Goal: Transaction & Acquisition: Book appointment/travel/reservation

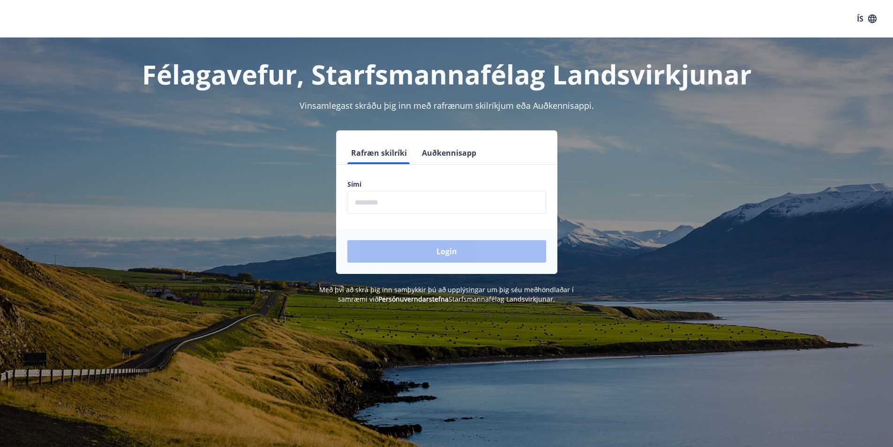
click at [431, 217] on form "Rafræn skilríki Auðkennisapp Sími ​ Login" at bounding box center [446, 208] width 221 height 132
click at [406, 213] on input "phone" at bounding box center [446, 202] width 199 height 23
type input "********"
click at [449, 253] on button "Login" at bounding box center [446, 251] width 199 height 23
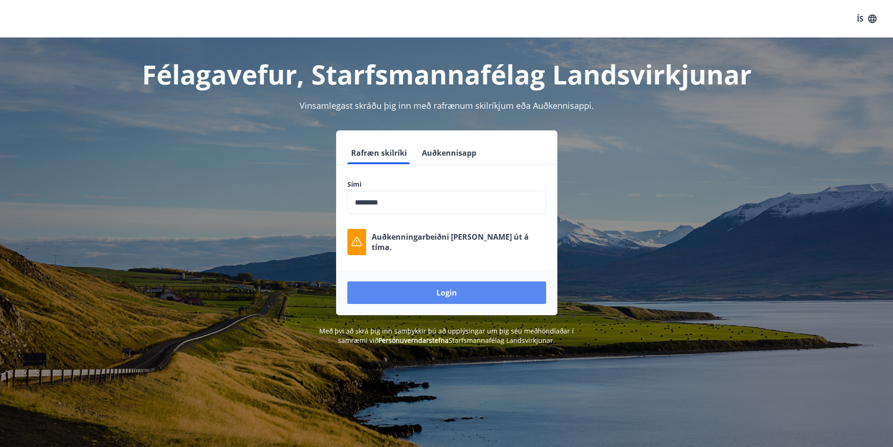
click at [448, 284] on button "Login" at bounding box center [446, 292] width 199 height 23
click at [442, 293] on button "Login" at bounding box center [446, 292] width 199 height 23
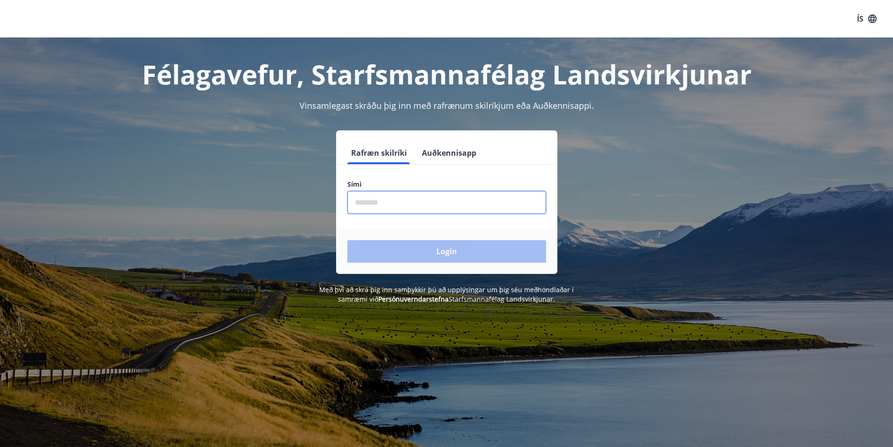
click at [437, 212] on input "phone" at bounding box center [446, 202] width 199 height 23
type input "********"
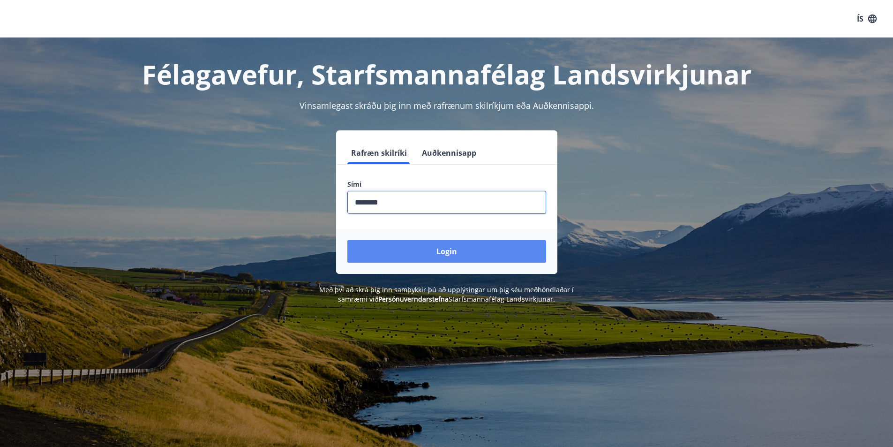
click at [435, 240] on button "Login" at bounding box center [446, 251] width 199 height 23
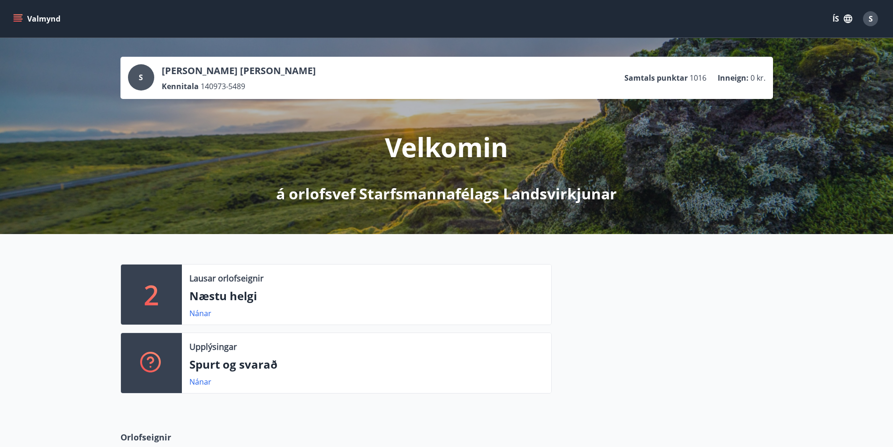
click at [257, 296] on p "Næstu helgi" at bounding box center [366, 296] width 354 height 16
click at [229, 296] on p "Næstu helgi" at bounding box center [366, 296] width 354 height 16
click at [196, 316] on link "Nánar" at bounding box center [200, 313] width 22 height 10
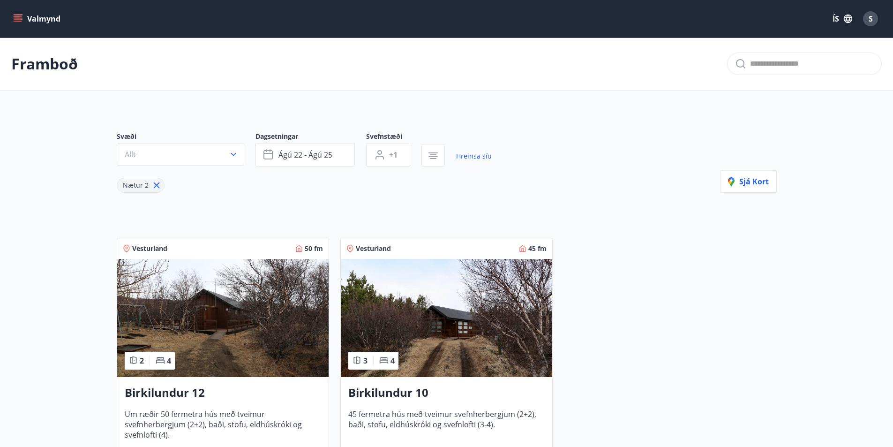
click at [42, 15] on button "Valmynd" at bounding box center [37, 18] width 53 height 17
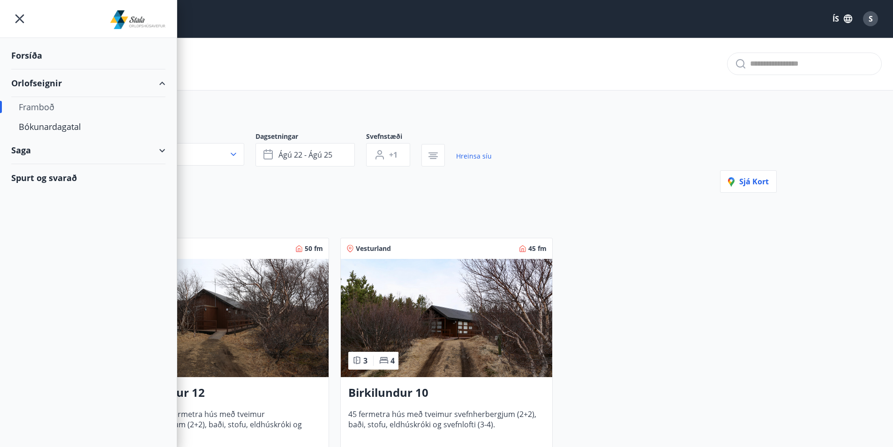
click at [38, 82] on div "Orlofseignir" at bounding box center [88, 83] width 154 height 28
type input "*"
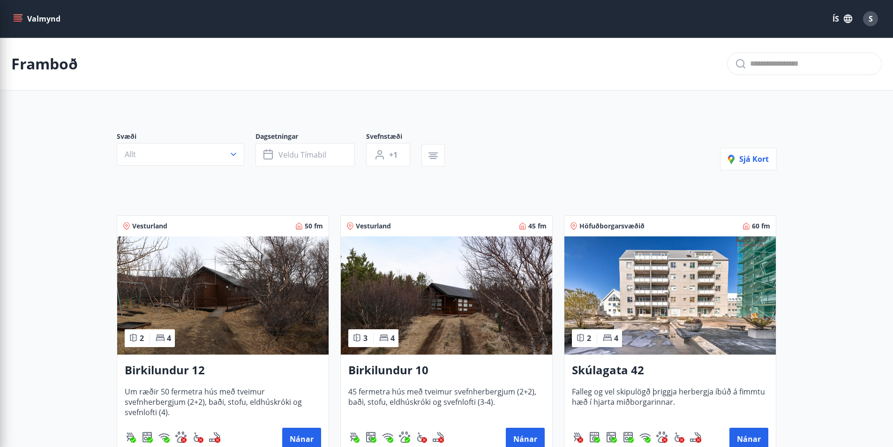
click at [419, 286] on img at bounding box center [446, 295] width 211 height 118
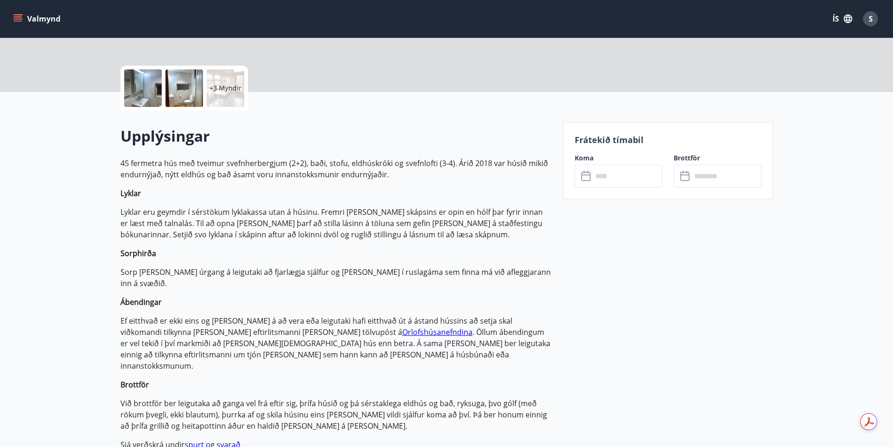
scroll to position [188, 0]
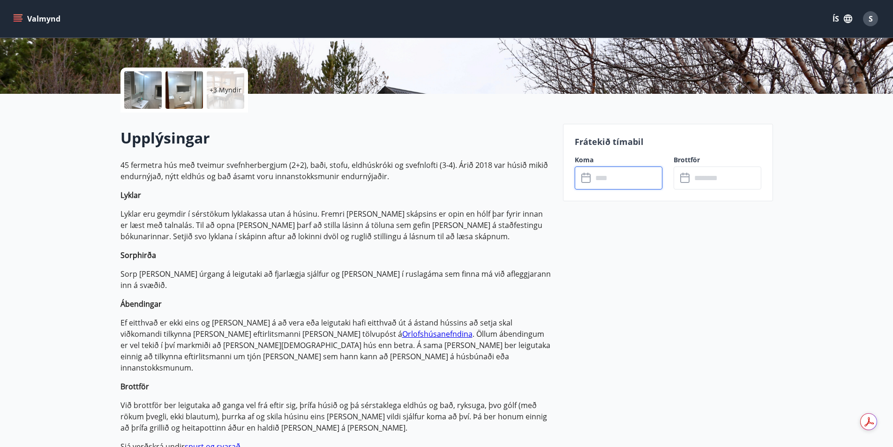
click at [618, 185] on input "text" at bounding box center [628, 177] width 70 height 23
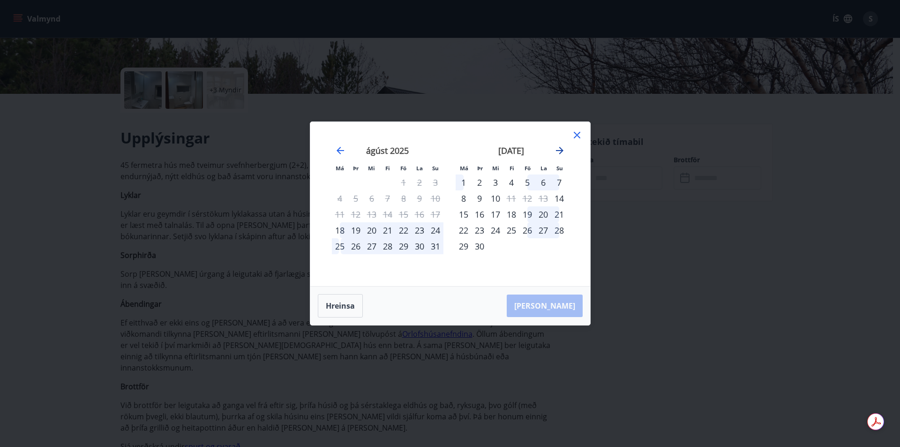
click at [556, 150] on icon "Move forward to switch to the next month." at bounding box center [560, 151] width 8 height 8
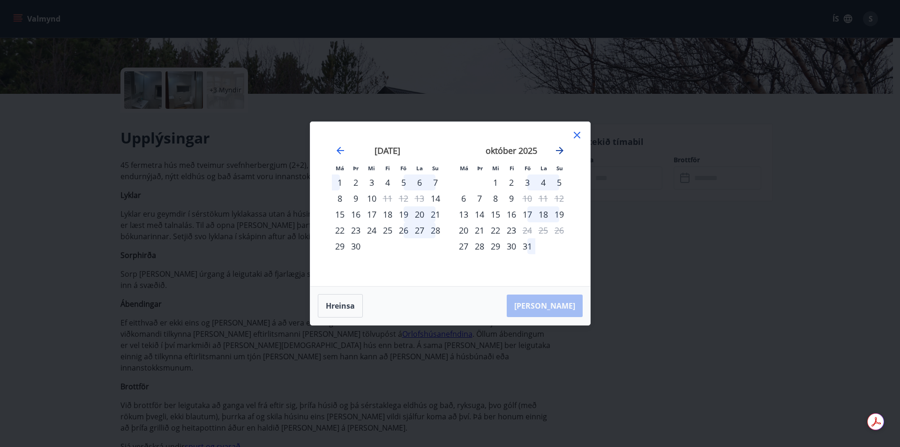
click at [556, 150] on icon "Move forward to switch to the next month." at bounding box center [560, 151] width 8 height 8
click at [558, 150] on icon "Move forward to switch to the next month." at bounding box center [560, 151] width 8 height 8
drag, startPoint x: 579, startPoint y: 132, endPoint x: 573, endPoint y: 133, distance: 6.2
click at [580, 133] on icon at bounding box center [576, 134] width 11 height 11
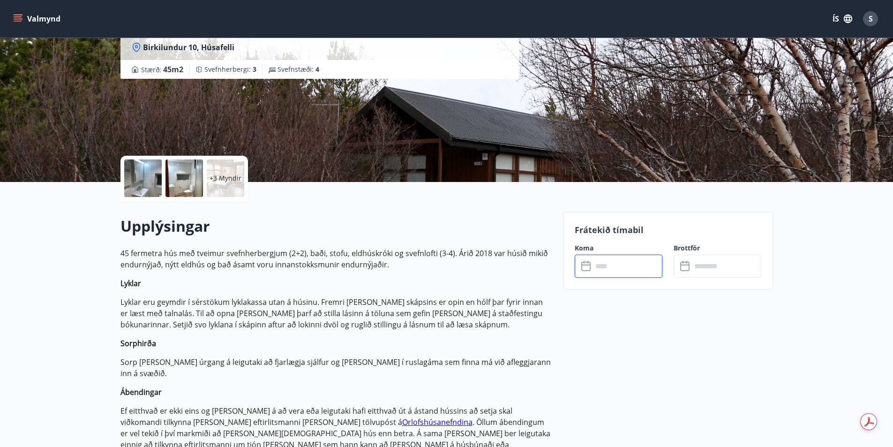
scroll to position [0, 0]
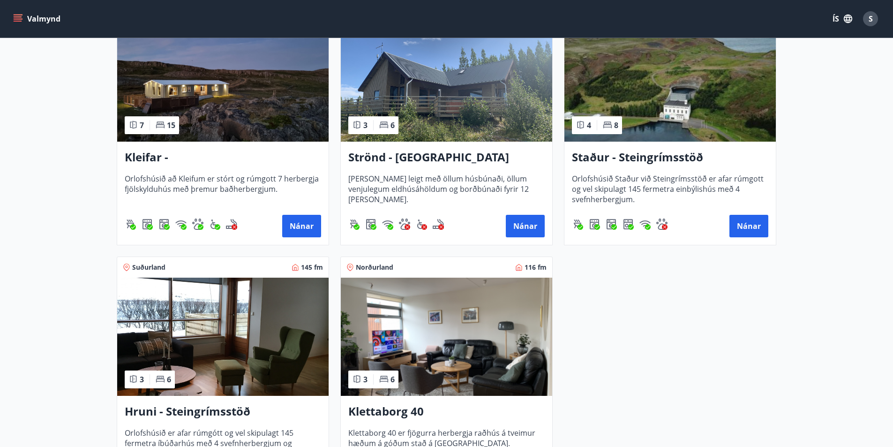
scroll to position [516, 0]
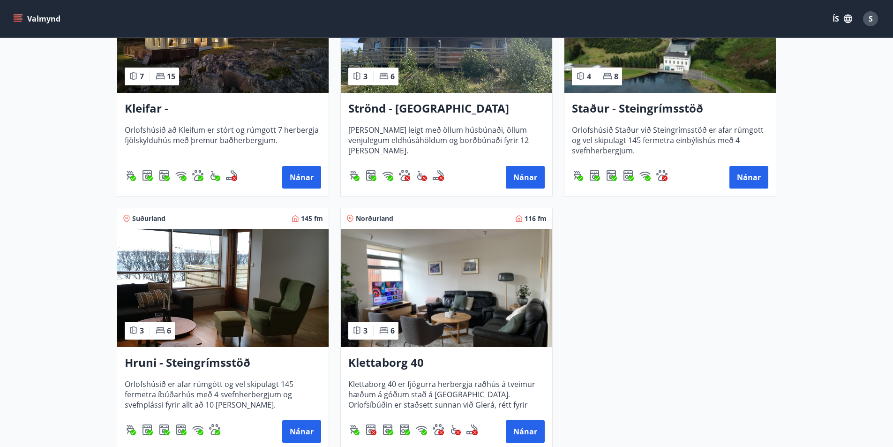
click at [425, 275] on img at bounding box center [446, 288] width 211 height 118
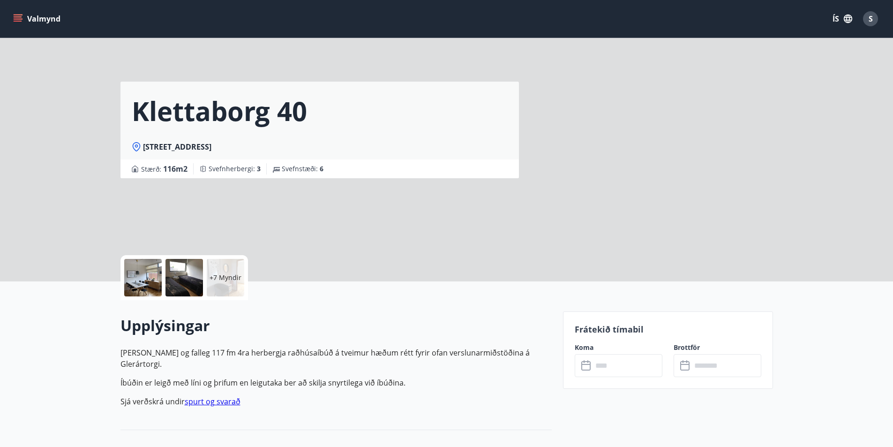
click at [627, 359] on input "text" at bounding box center [628, 365] width 70 height 23
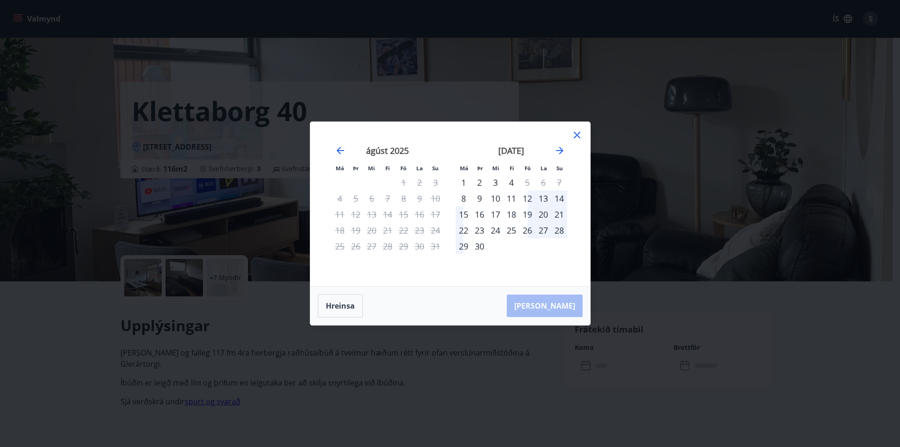
drag, startPoint x: 579, startPoint y: 135, endPoint x: 559, endPoint y: 135, distance: 20.2
click at [579, 135] on icon at bounding box center [576, 134] width 11 height 11
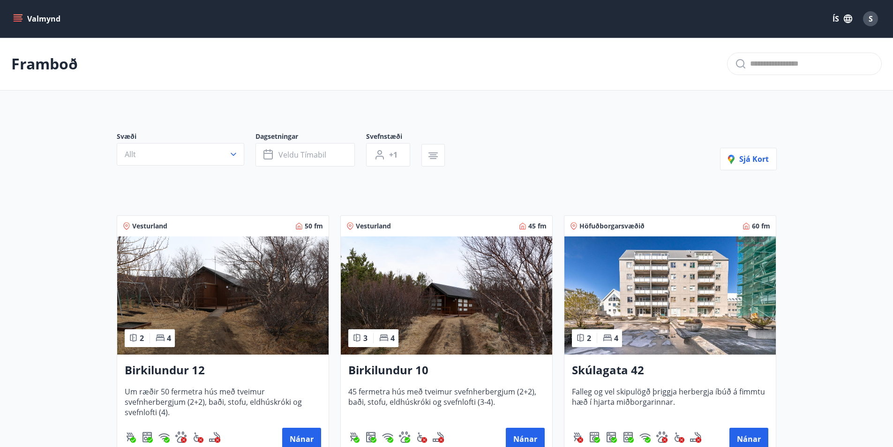
click at [17, 20] on icon "menu" at bounding box center [17, 18] width 9 height 9
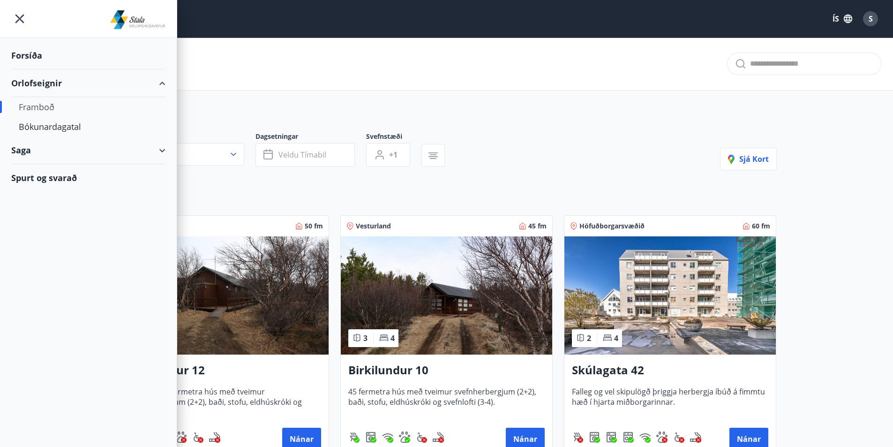
click at [32, 106] on div "Framboð" at bounding box center [88, 107] width 139 height 20
click at [45, 107] on div "Framboð" at bounding box center [88, 107] width 139 height 20
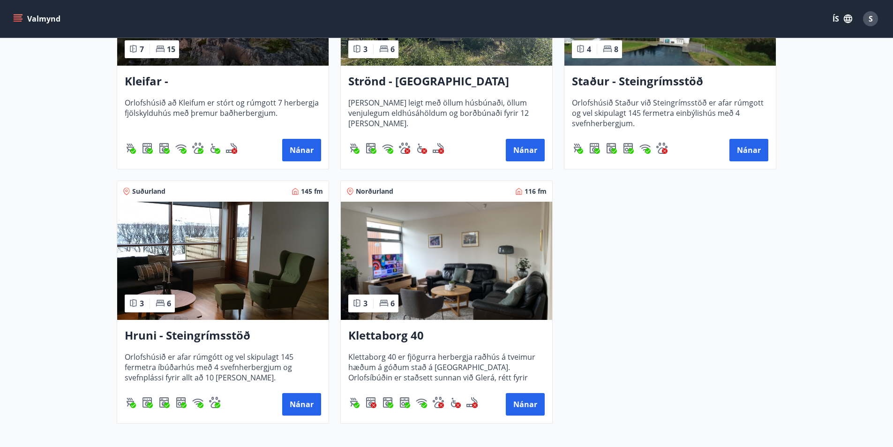
scroll to position [563, 0]
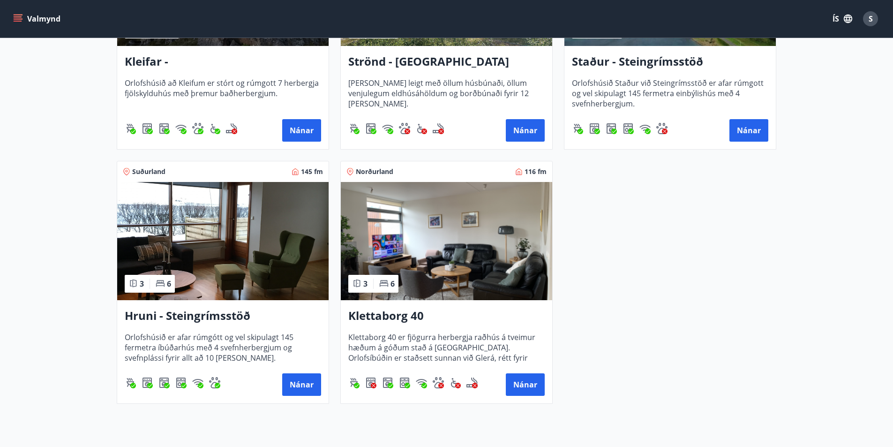
click at [269, 238] on img at bounding box center [222, 241] width 211 height 118
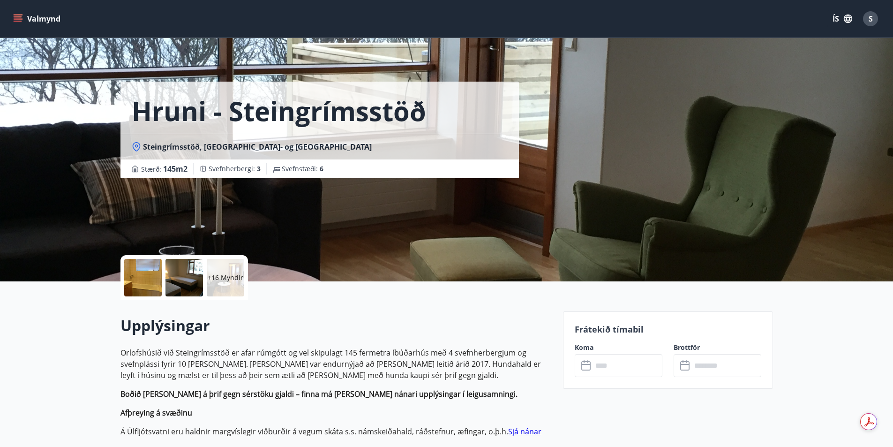
click at [610, 365] on input "text" at bounding box center [628, 365] width 70 height 23
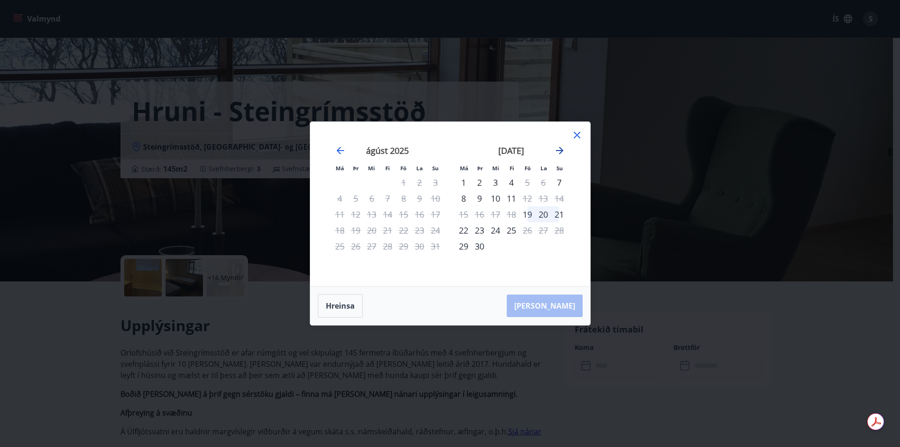
click at [556, 147] on icon "Move forward to switch to the next month." at bounding box center [559, 150] width 11 height 11
click at [526, 198] on div "7" at bounding box center [527, 198] width 16 height 16
click at [559, 197] on div "9" at bounding box center [559, 198] width 16 height 16
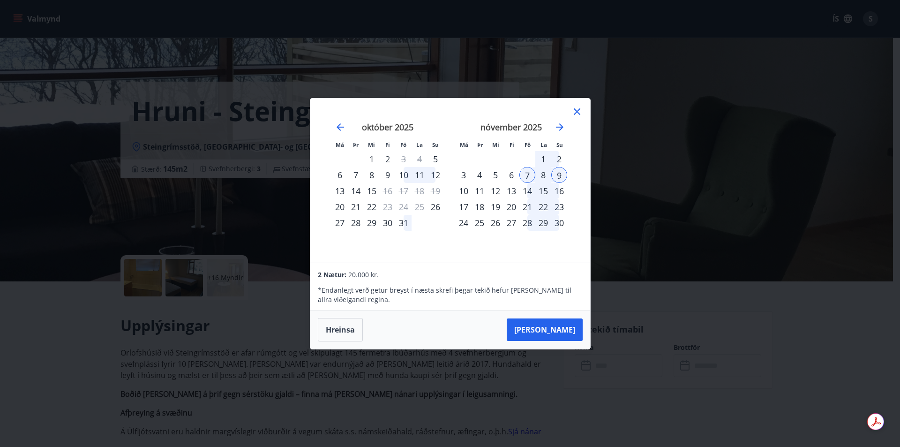
click at [528, 173] on div "7" at bounding box center [527, 175] width 16 height 16
click at [543, 176] on div "8" at bounding box center [543, 175] width 16 height 16
click at [543, 156] on div "1" at bounding box center [543, 159] width 16 height 16
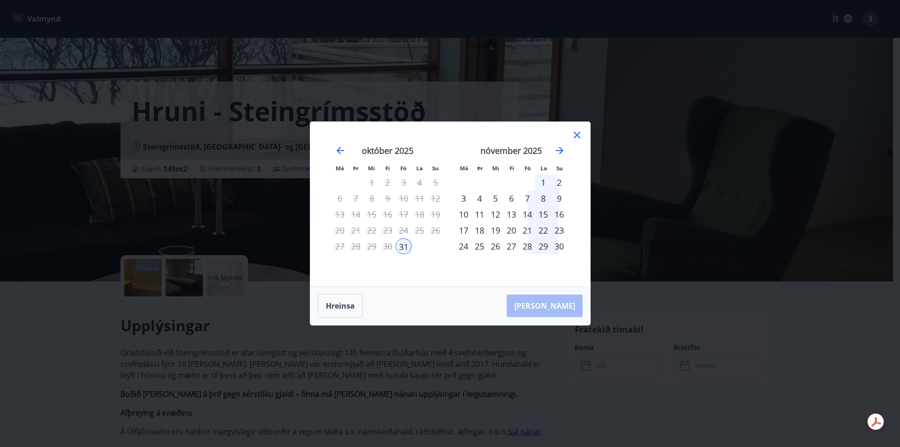
click at [542, 201] on div "8" at bounding box center [543, 198] width 16 height 16
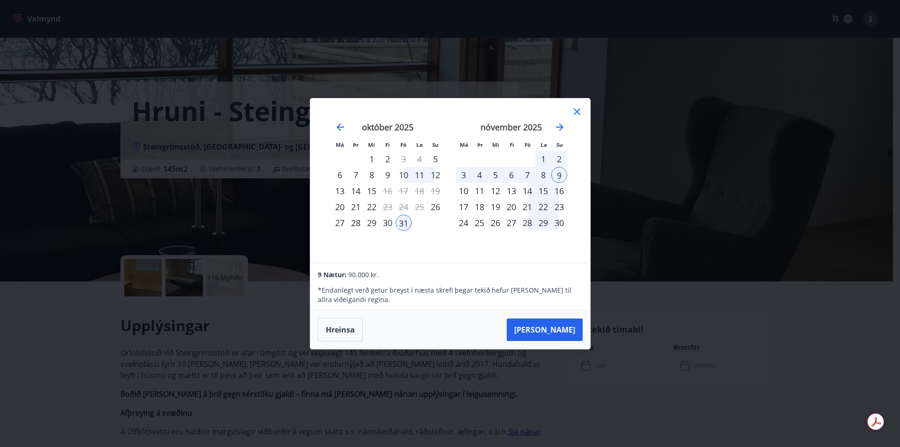
click at [541, 175] on div "8" at bounding box center [543, 175] width 16 height 16
click at [532, 173] on div "7" at bounding box center [527, 175] width 16 height 16
click at [542, 173] on div "8" at bounding box center [543, 175] width 16 height 16
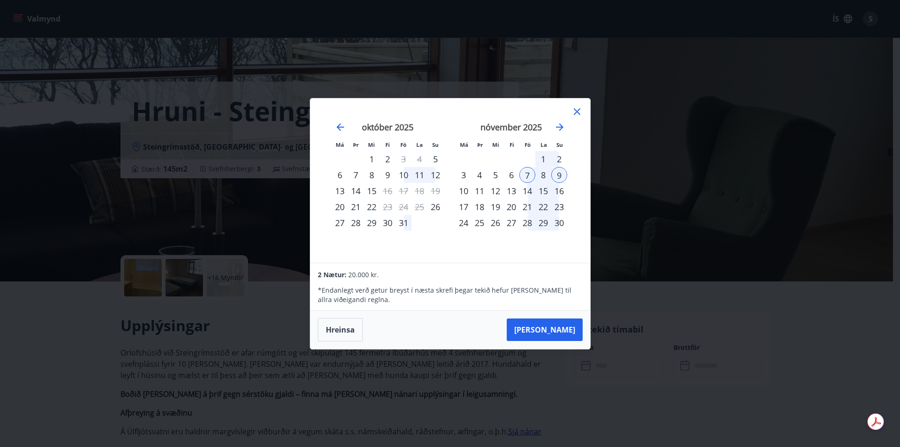
click at [563, 332] on button "[PERSON_NAME]" at bounding box center [545, 329] width 76 height 23
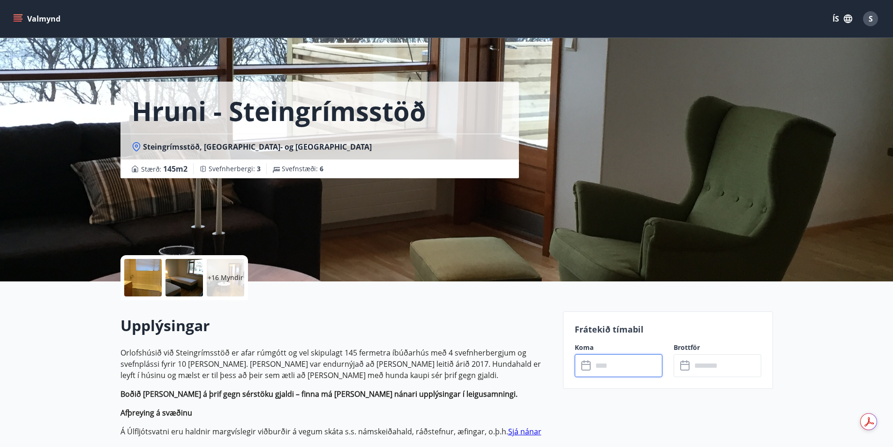
type input "******"
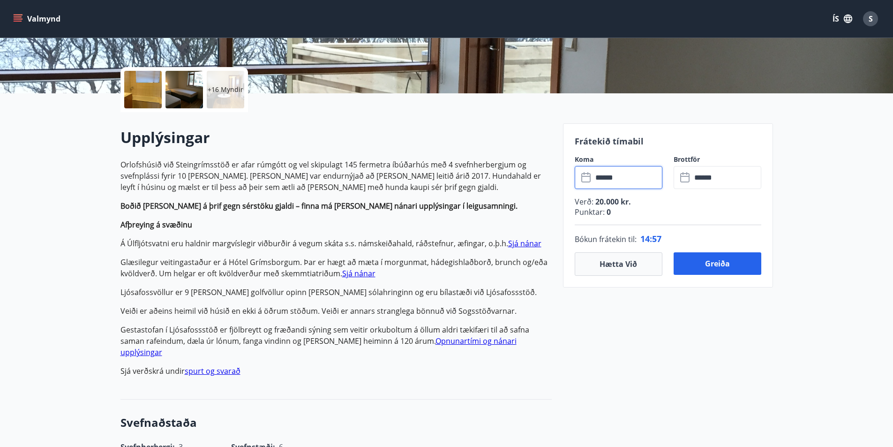
scroll to position [188, 0]
click at [706, 257] on button "Greiða" at bounding box center [718, 264] width 88 height 23
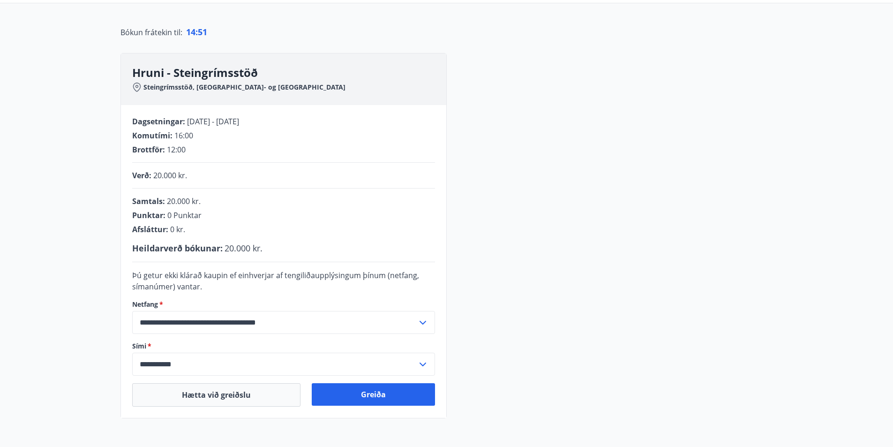
scroll to position [173, 0]
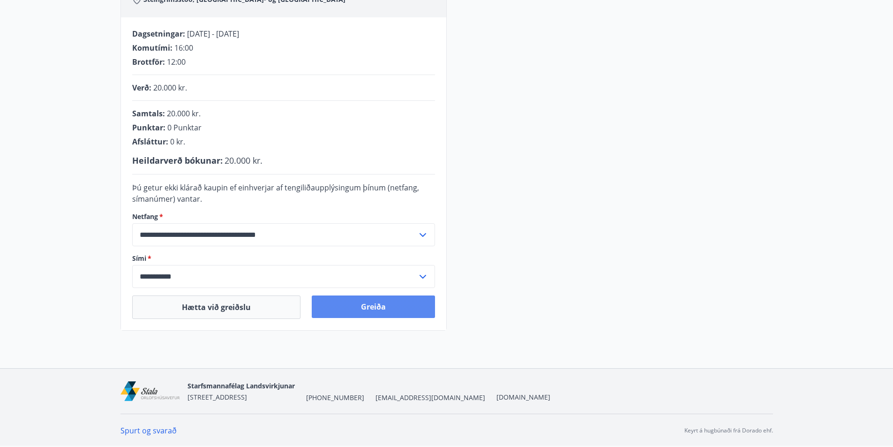
click at [396, 313] on button "Greiða" at bounding box center [373, 306] width 123 height 23
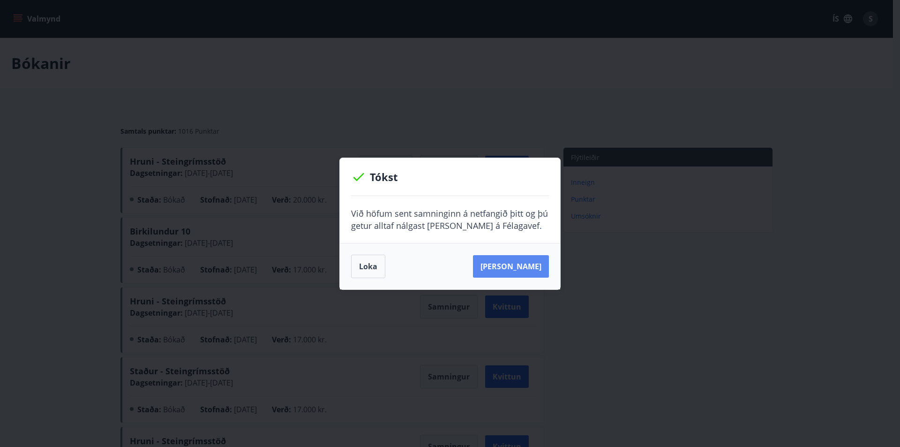
click at [518, 267] on button "[PERSON_NAME]" at bounding box center [511, 266] width 76 height 23
click at [379, 265] on button "Loka" at bounding box center [368, 266] width 34 height 23
